Goal: Transaction & Acquisition: Purchase product/service

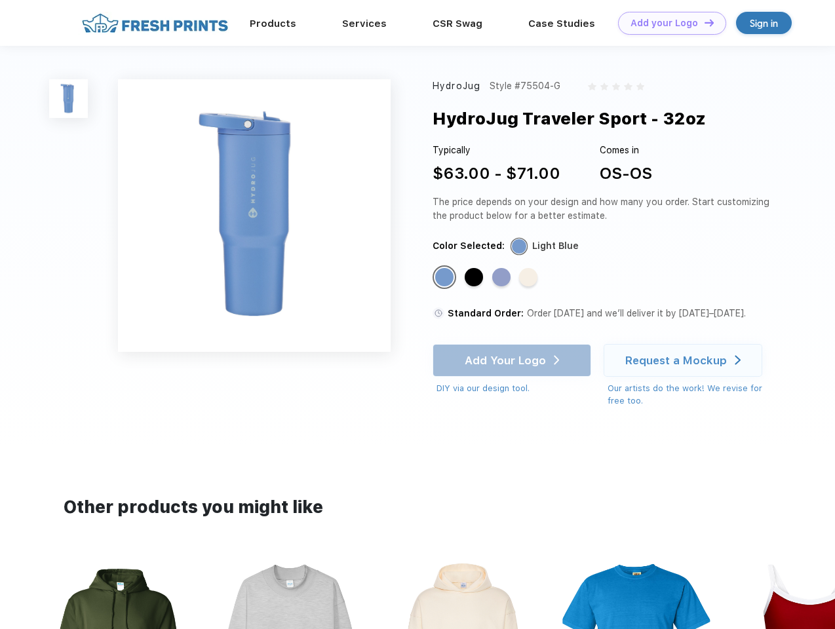
click at [667, 23] on link "Add your Logo Design Tool" at bounding box center [672, 23] width 108 height 23
click at [0, 0] on div "Design Tool" at bounding box center [0, 0] width 0 height 0
click at [704, 22] on link "Add your Logo Design Tool" at bounding box center [672, 23] width 108 height 23
click at [69, 98] on img at bounding box center [68, 98] width 39 height 39
click at [446, 278] on div "Standard Color" at bounding box center [444, 277] width 18 height 18
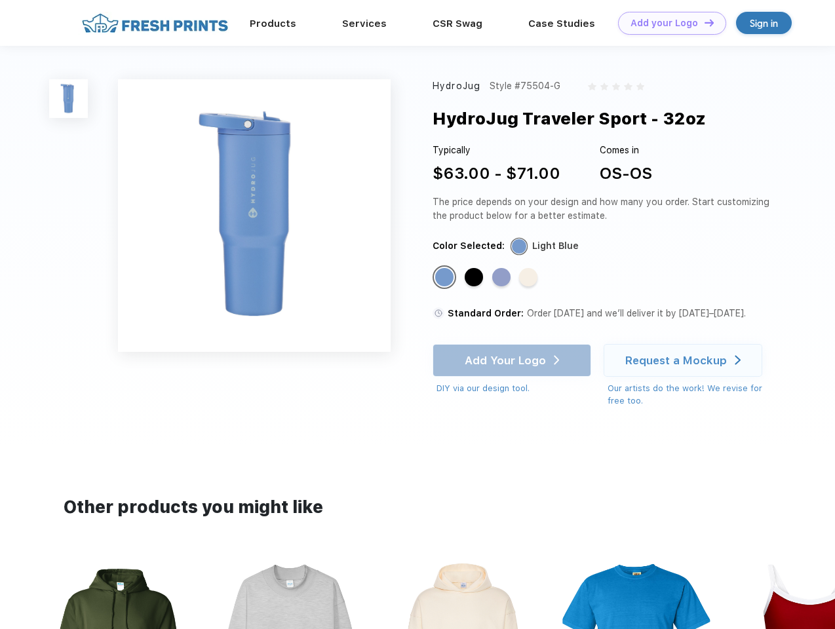
click at [475, 278] on div "Standard Color" at bounding box center [474, 277] width 18 height 18
click at [503, 278] on div "Standard Color" at bounding box center [501, 277] width 18 height 18
click at [530, 278] on div "Standard Color" at bounding box center [528, 277] width 18 height 18
click at [513, 361] on div "Add Your Logo DIY via our design tool. Ah shoot! This product isn't up in our d…" at bounding box center [512, 369] width 159 height 51
click at [685, 361] on div "Request a Mockup" at bounding box center [677, 360] width 102 height 13
